Goal: Transaction & Acquisition: Purchase product/service

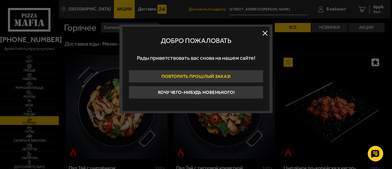
click at [246, 75] on button "Повторить прошлый заказ!" at bounding box center [196, 76] width 135 height 13
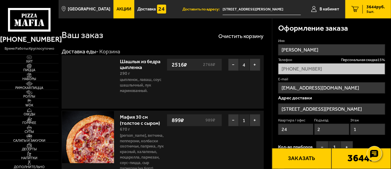
type input "[STREET_ADDRESS]"
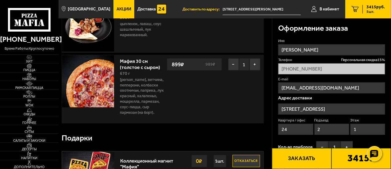
scroll to position [31, 0]
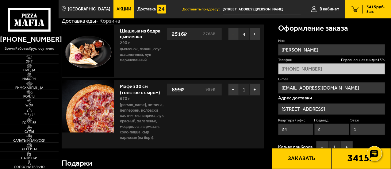
click at [233, 34] on button "−" at bounding box center [233, 34] width 11 height 12
click at [233, 36] on button "−" at bounding box center [233, 34] width 11 height 12
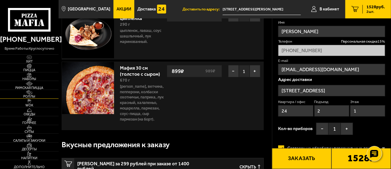
scroll to position [61, 0]
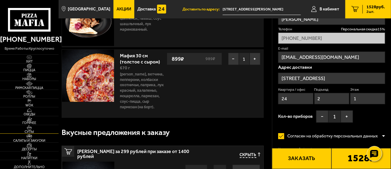
click at [38, 129] on link "Супы" at bounding box center [29, 129] width 59 height 9
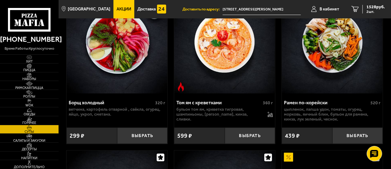
scroll to position [123, 0]
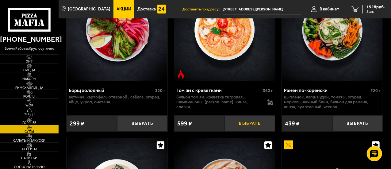
click at [241, 124] on button "Выбрать" at bounding box center [250, 123] width 51 height 16
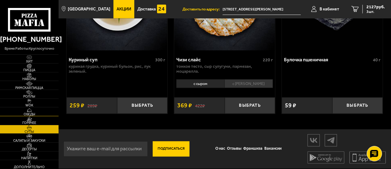
scroll to position [440, 0]
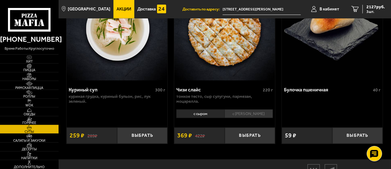
click at [38, 120] on link "Горячее" at bounding box center [29, 120] width 59 height 9
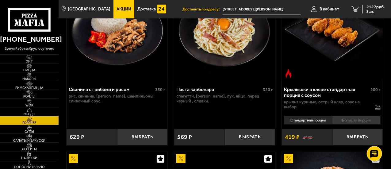
scroll to position [429, 0]
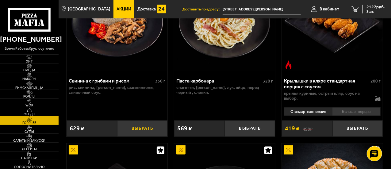
click at [135, 128] on button "Выбрать" at bounding box center [142, 128] width 51 height 16
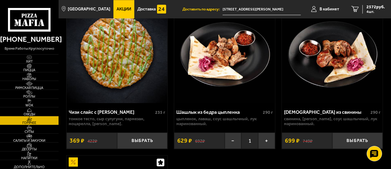
scroll to position [766, 0]
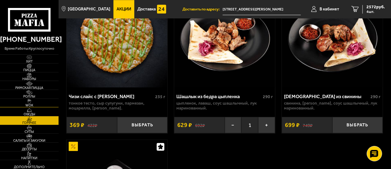
click at [42, 105] on span "WOK" at bounding box center [29, 105] width 59 height 3
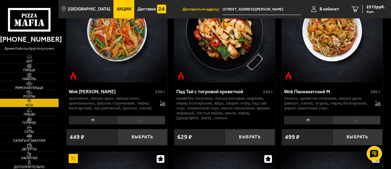
scroll to position [276, 0]
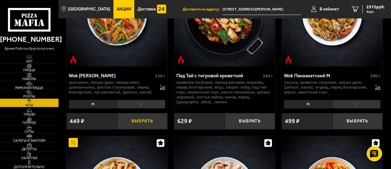
click at [143, 120] on button "Выбрать" at bounding box center [142, 121] width 51 height 16
click at [364, 10] on div "2954 руб. 5 шт." at bounding box center [373, 9] width 22 height 9
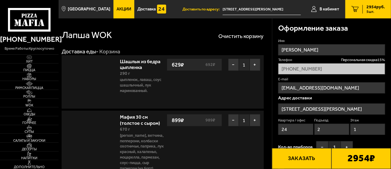
type input "[STREET_ADDRESS]"
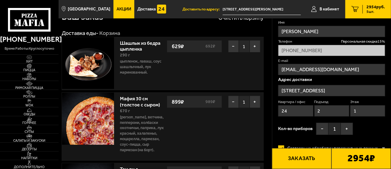
scroll to position [31, 0]
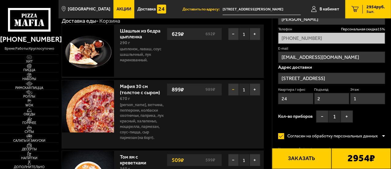
click at [236, 90] on button "−" at bounding box center [233, 89] width 11 height 12
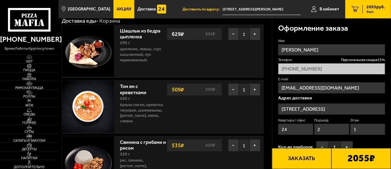
click at [309, 157] on button "Заказать" at bounding box center [301, 158] width 59 height 21
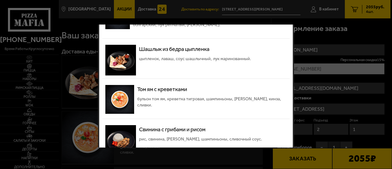
scroll to position [121, 0]
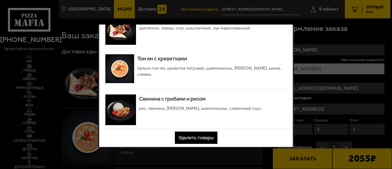
click at [204, 132] on button "Удалить товары" at bounding box center [196, 137] width 43 height 12
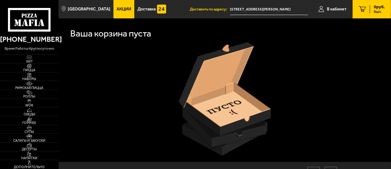
click at [246, 10] on input "[STREET_ADDRESS][PERSON_NAME]" at bounding box center [269, 9] width 78 height 11
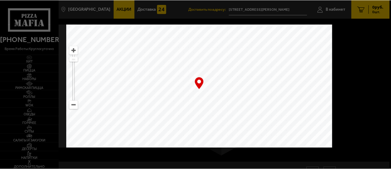
scroll to position [0, 0]
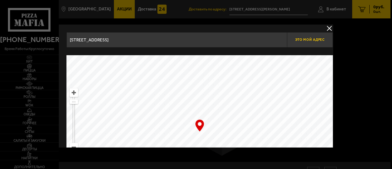
click at [308, 38] on span "Это мой адрес" at bounding box center [309, 40] width 29 height 4
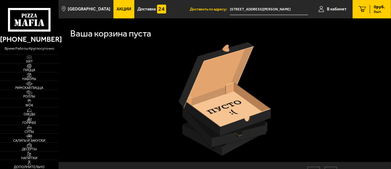
click at [223, 8] on span "Доставить по адресу:" at bounding box center [210, 9] width 40 height 4
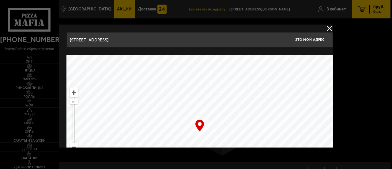
click at [199, 133] on ymaps at bounding box center [200, 131] width 267 height 153
click at [199, 134] on ymaps at bounding box center [200, 131] width 267 height 153
type input "[STREET_ADDRESS]"
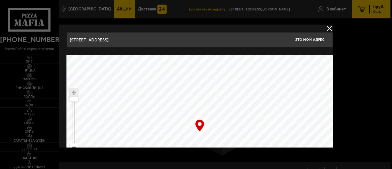
click at [200, 133] on ymaps at bounding box center [200, 131] width 267 height 153
click at [319, 39] on span "Это мой адрес" at bounding box center [309, 40] width 29 height 4
type input "[STREET_ADDRESS]"
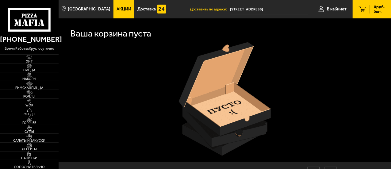
click at [283, 8] on input "[STREET_ADDRESS]" at bounding box center [269, 9] width 78 height 11
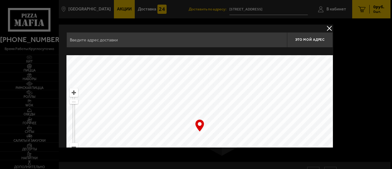
type input "[STREET_ADDRESS]"
click at [329, 26] on button "delivery type" at bounding box center [330, 29] width 8 height 8
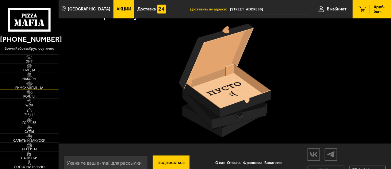
scroll to position [31, 0]
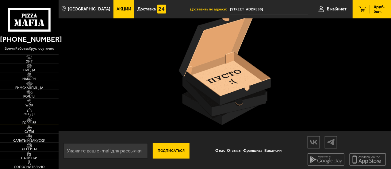
click at [40, 117] on link "Горячее" at bounding box center [29, 120] width 59 height 9
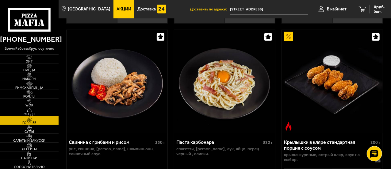
scroll to position [429, 0]
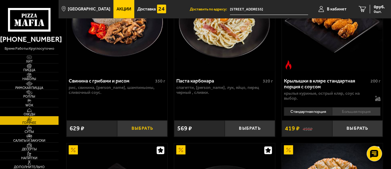
click at [142, 127] on button "Выбрать" at bounding box center [142, 128] width 51 height 16
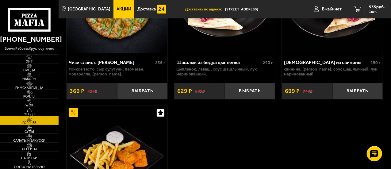
scroll to position [858, 0]
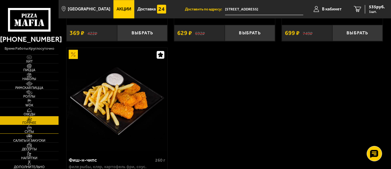
click at [48, 130] on span "Супы" at bounding box center [29, 131] width 59 height 3
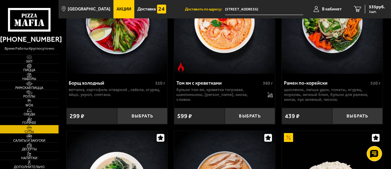
scroll to position [92, 0]
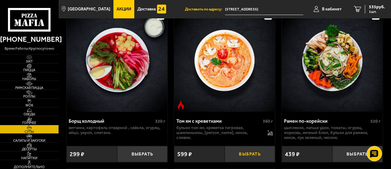
click at [238, 150] on button "Выбрать" at bounding box center [250, 154] width 51 height 16
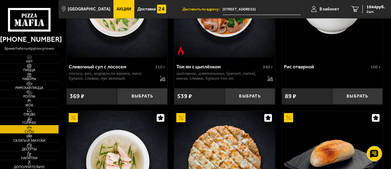
scroll to position [307, 0]
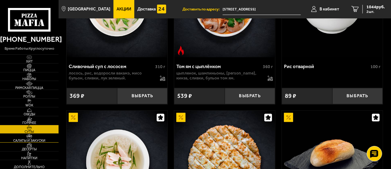
click at [36, 138] on img at bounding box center [29, 136] width 16 height 5
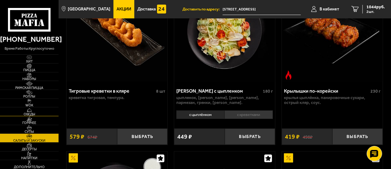
scroll to position [92, 0]
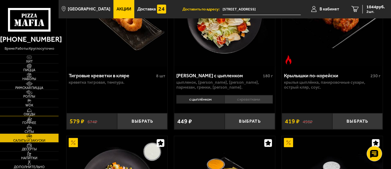
click at [34, 110] on img at bounding box center [29, 110] width 16 height 5
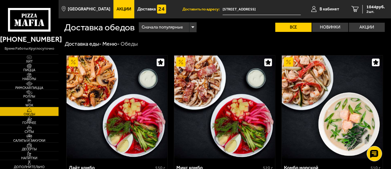
click at [34, 102] on img at bounding box center [29, 101] width 16 height 5
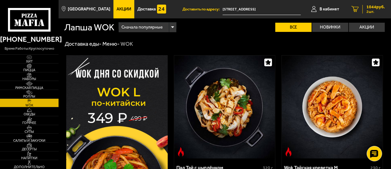
click at [383, 10] on span "2 шт." at bounding box center [375, 12] width 18 height 4
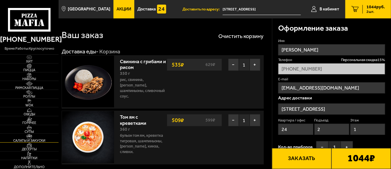
click at [39, 136] on link "Салаты и закуски" at bounding box center [29, 138] width 59 height 9
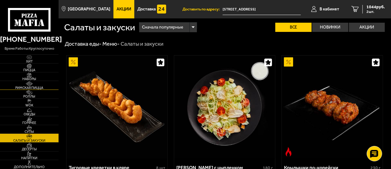
click at [36, 87] on span "Римская пицца" at bounding box center [29, 87] width 59 height 3
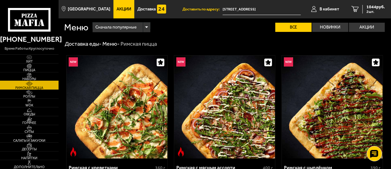
click at [36, 78] on span "Наборы" at bounding box center [29, 78] width 59 height 3
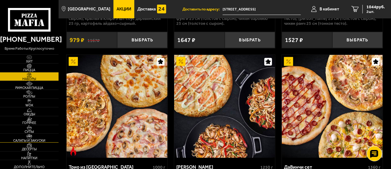
scroll to position [460, 0]
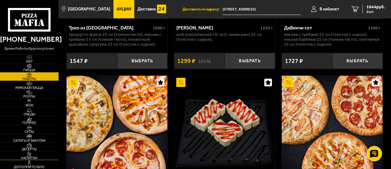
click at [36, 156] on span "Напитки" at bounding box center [29, 157] width 59 height 3
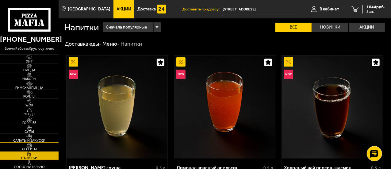
click at [36, 141] on span "Салаты и закуски" at bounding box center [29, 140] width 59 height 3
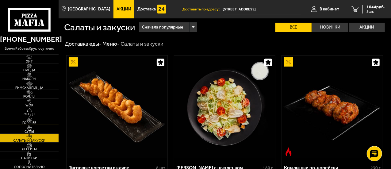
click at [35, 121] on span "Горячее" at bounding box center [29, 122] width 59 height 3
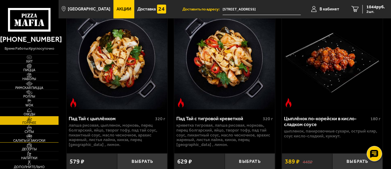
scroll to position [61, 0]
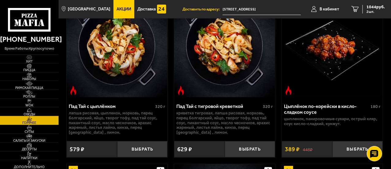
click at [31, 109] on img at bounding box center [29, 110] width 16 height 5
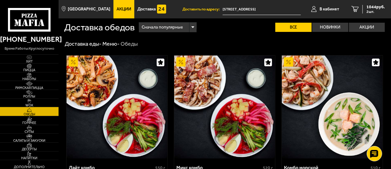
click at [32, 100] on img at bounding box center [29, 101] width 16 height 5
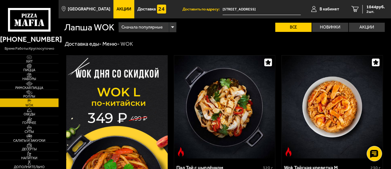
click at [33, 93] on img at bounding box center [29, 92] width 16 height 5
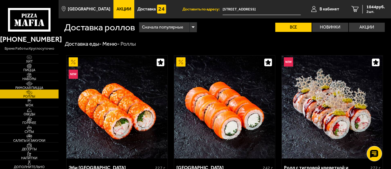
click at [33, 86] on span "Римская пицца" at bounding box center [29, 87] width 59 height 3
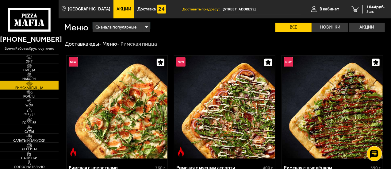
click at [34, 76] on img at bounding box center [29, 74] width 16 height 5
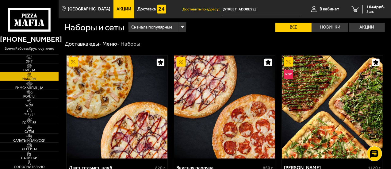
click at [34, 68] on img at bounding box center [29, 66] width 16 height 5
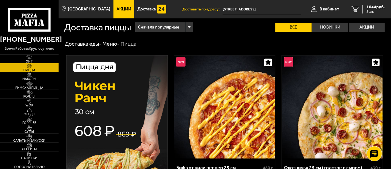
click at [33, 56] on img at bounding box center [29, 57] width 16 height 5
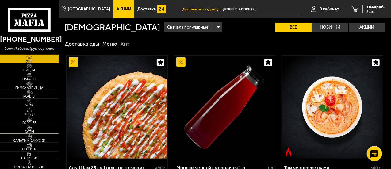
click at [36, 133] on span "Супы" at bounding box center [29, 131] width 59 height 3
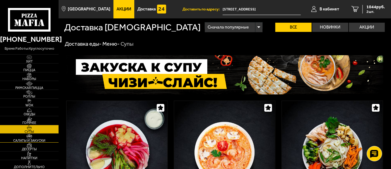
click at [35, 139] on span "Салаты и закуски" at bounding box center [29, 140] width 59 height 3
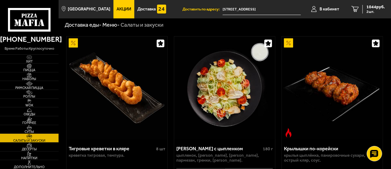
scroll to position [31, 0]
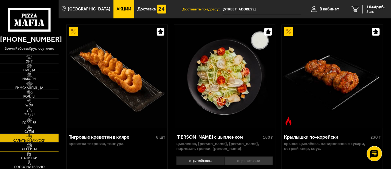
click at [40, 146] on link "Десерты" at bounding box center [29, 147] width 59 height 9
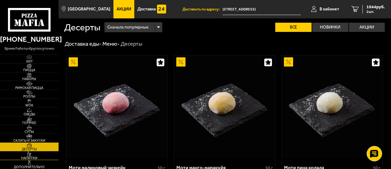
click at [36, 155] on img at bounding box center [29, 153] width 16 height 5
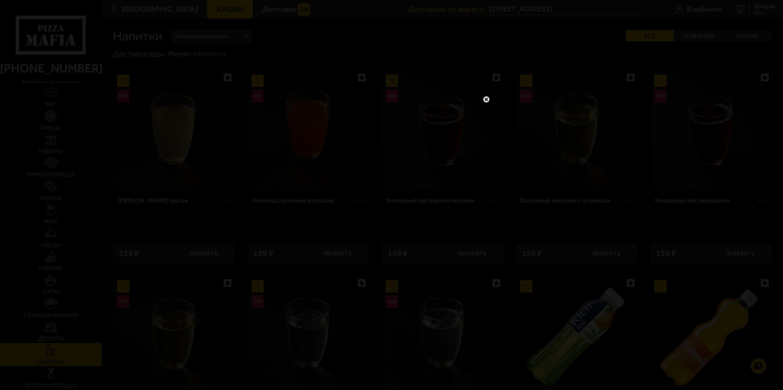
click at [154, 169] on div at bounding box center [391, 195] width 783 height 390
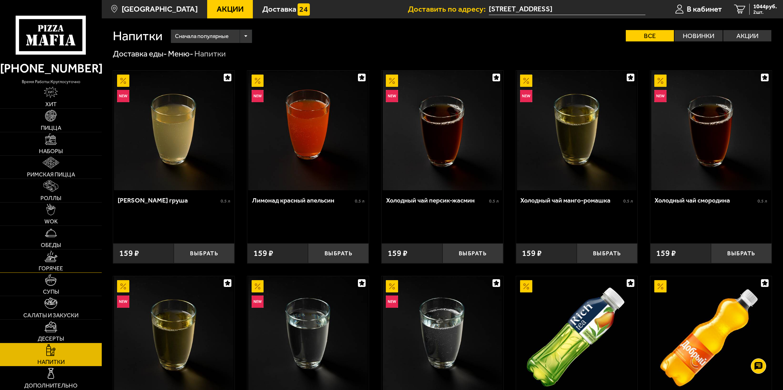
click at [56, 169] on span "Горячее" at bounding box center [51, 268] width 25 height 6
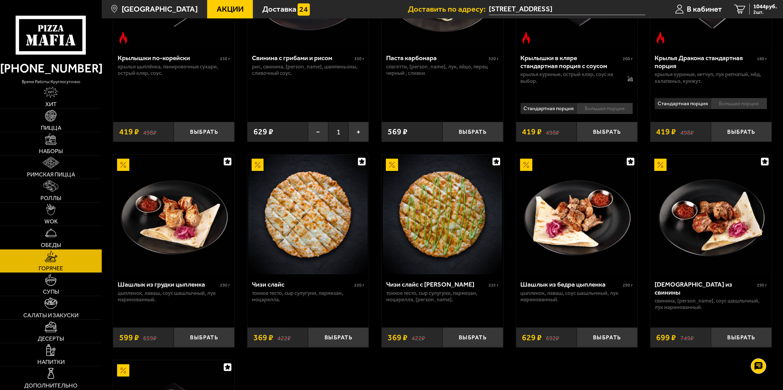
scroll to position [429, 0]
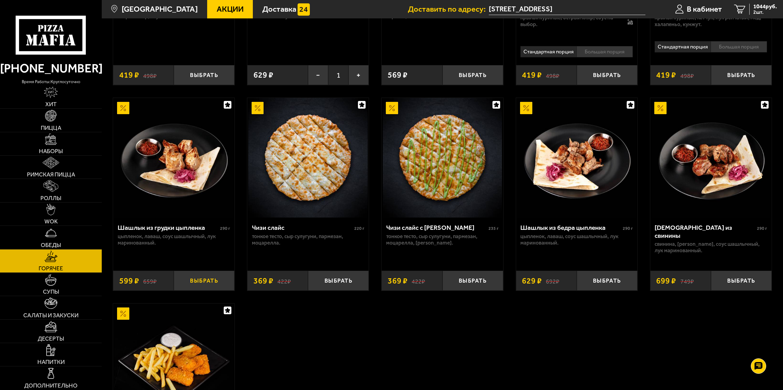
click at [202, 169] on button "Выбрать" at bounding box center [204, 280] width 61 height 20
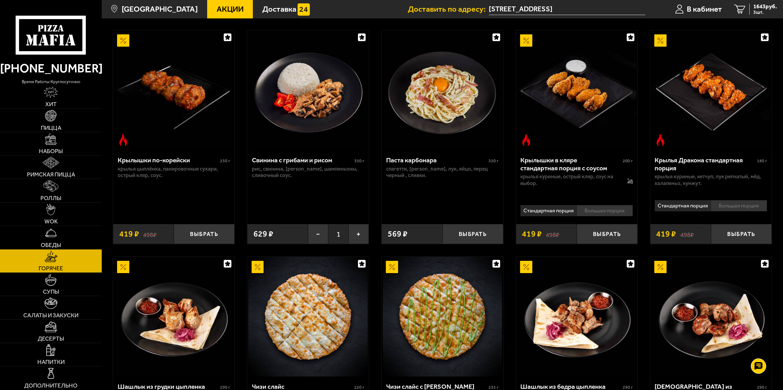
scroll to position [184, 0]
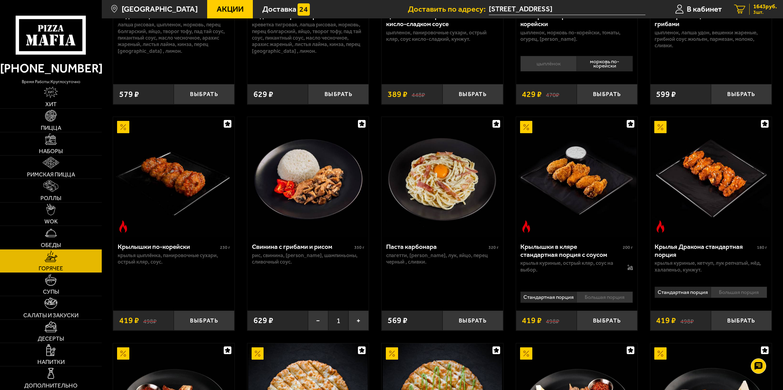
click at [392, 10] on span "3 шт." at bounding box center [765, 12] width 24 height 5
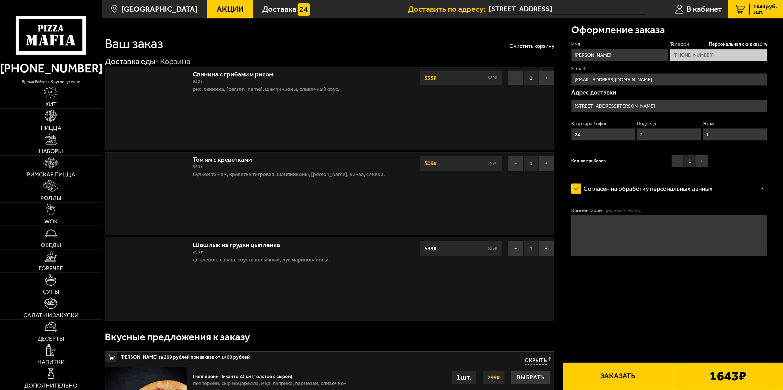
type input "[STREET_ADDRESS]"
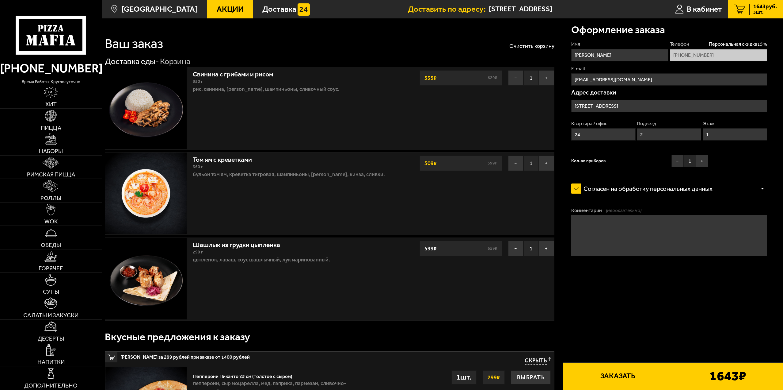
click at [63, 169] on link "Супы" at bounding box center [51, 283] width 102 height 23
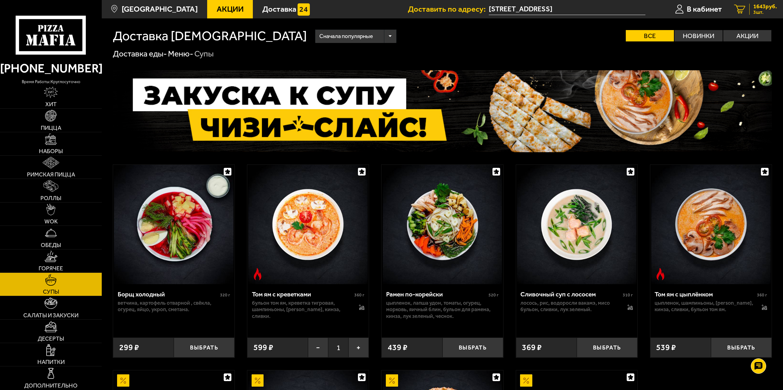
click at [392, 9] on span "1643 руб." at bounding box center [765, 7] width 24 height 6
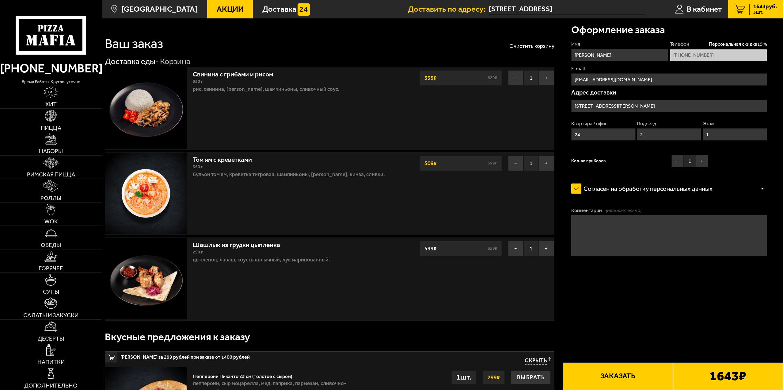
type input "[STREET_ADDRESS]"
click at [58, 169] on link "WOK" at bounding box center [51, 213] width 102 height 23
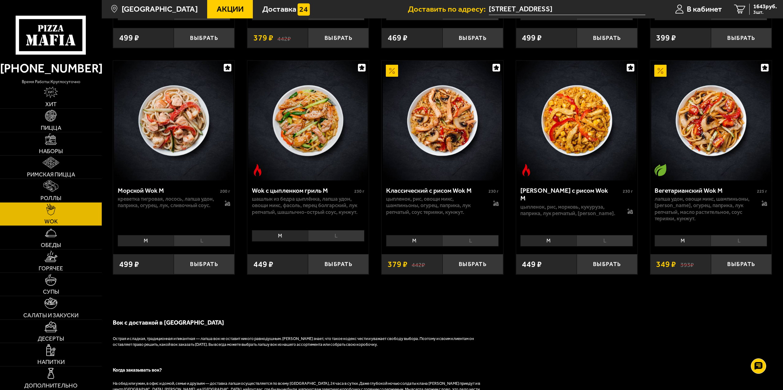
scroll to position [460, 0]
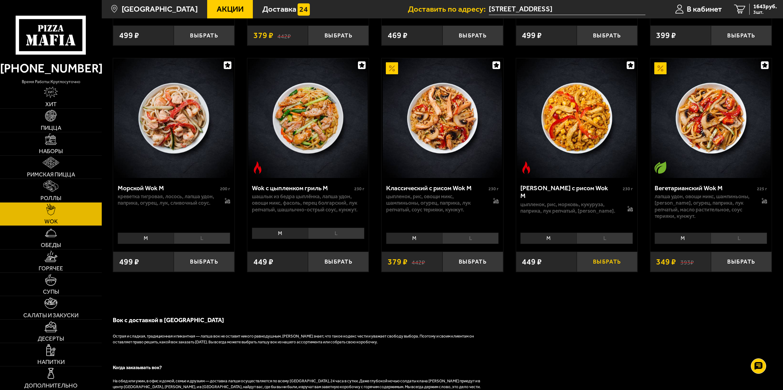
click at [392, 169] on button "Выбрать" at bounding box center [607, 261] width 61 height 20
click at [392, 12] on span "4 шт." at bounding box center [765, 12] width 24 height 5
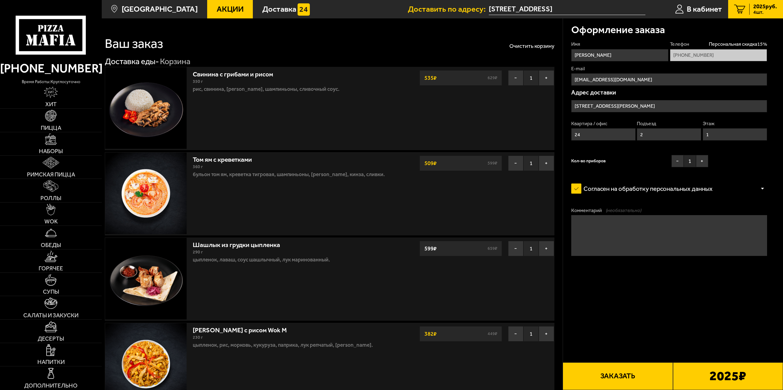
type input "[STREET_ADDRESS]"
drag, startPoint x: 592, startPoint y: 135, endPoint x: 560, endPoint y: 138, distance: 31.7
type input "30"
click at [392, 129] on input "2" at bounding box center [669, 134] width 64 height 12
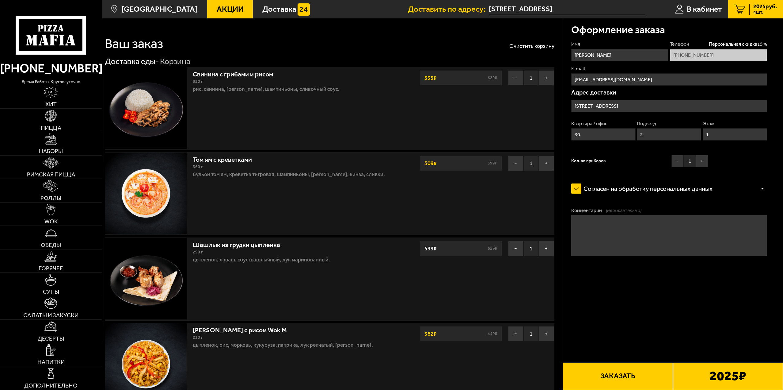
drag, startPoint x: 664, startPoint y: 135, endPoint x: 635, endPoint y: 135, distance: 28.8
click at [392, 135] on div "Квартира / офис 30 Подъезд 2 Этаж 1" at bounding box center [669, 132] width 196 height 25
type input "3"
drag, startPoint x: 748, startPoint y: 139, endPoint x: 694, endPoint y: 137, distance: 54.3
click at [392, 137] on div "Квартира / офис 30 Подъезд 3 Этаж 1" at bounding box center [669, 132] width 196 height 25
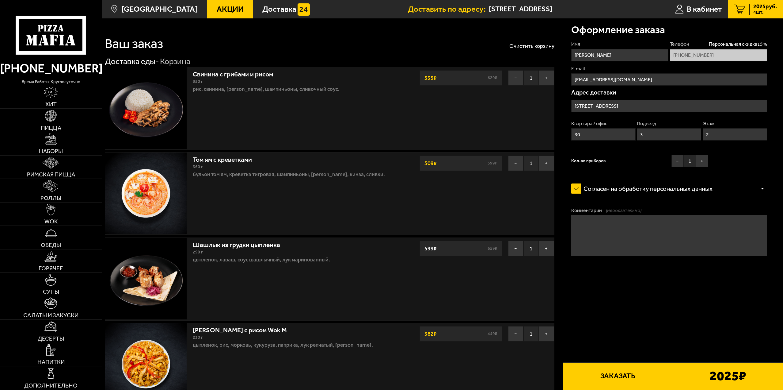
type input "2"
click at [392, 169] on button "Заказать" at bounding box center [618, 376] width 110 height 28
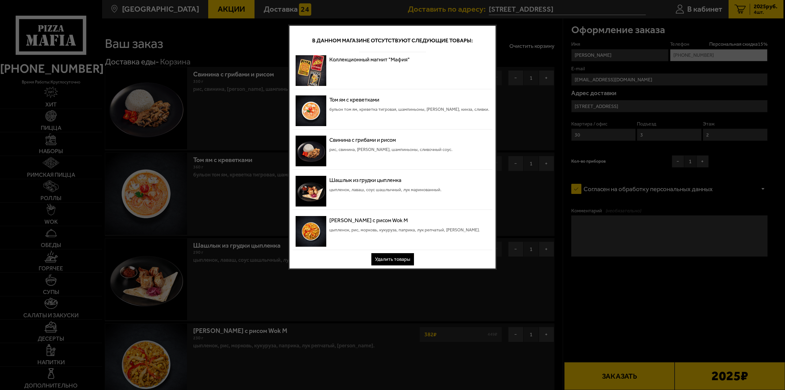
click at [392, 169] on button "Удалить товары" at bounding box center [392, 259] width 43 height 12
